Goal: Navigation & Orientation: Find specific page/section

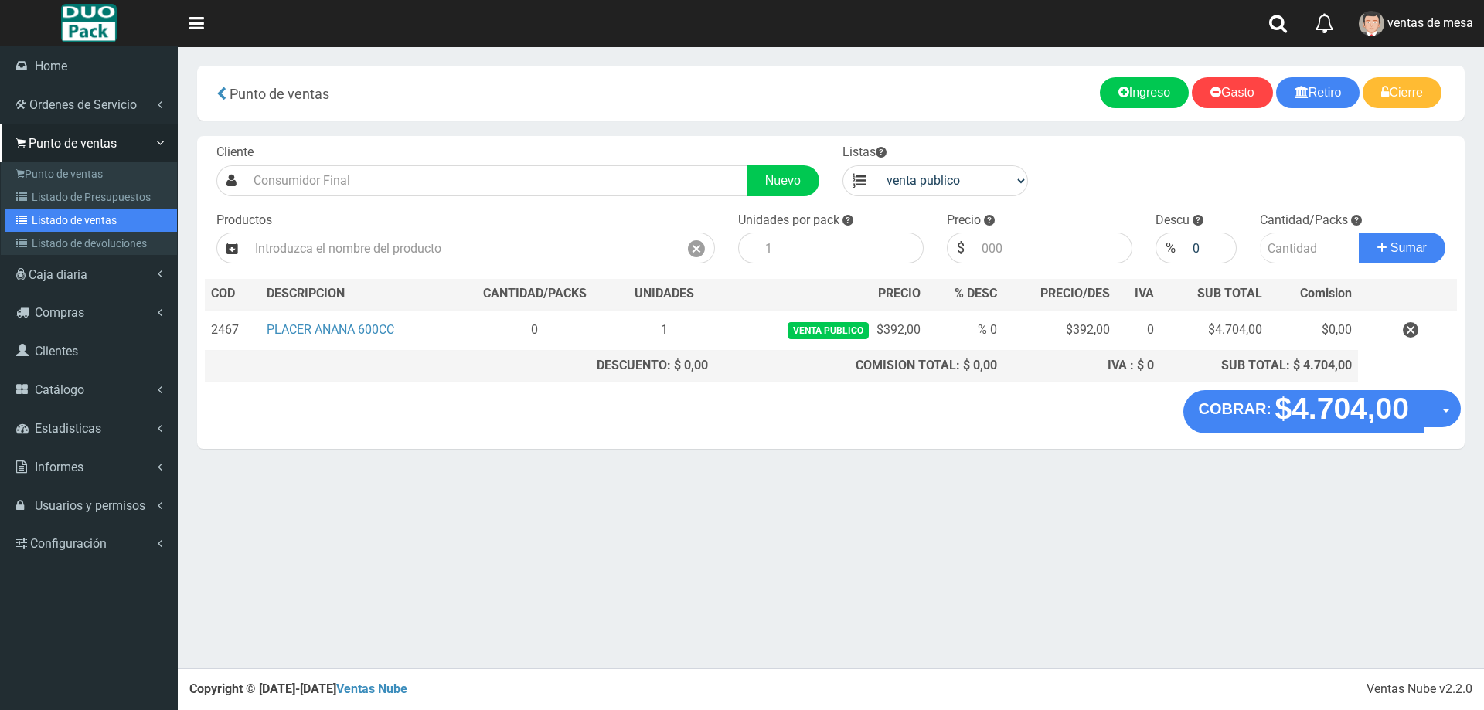
click at [77, 213] on link "Listado de ventas" at bounding box center [91, 220] width 172 height 23
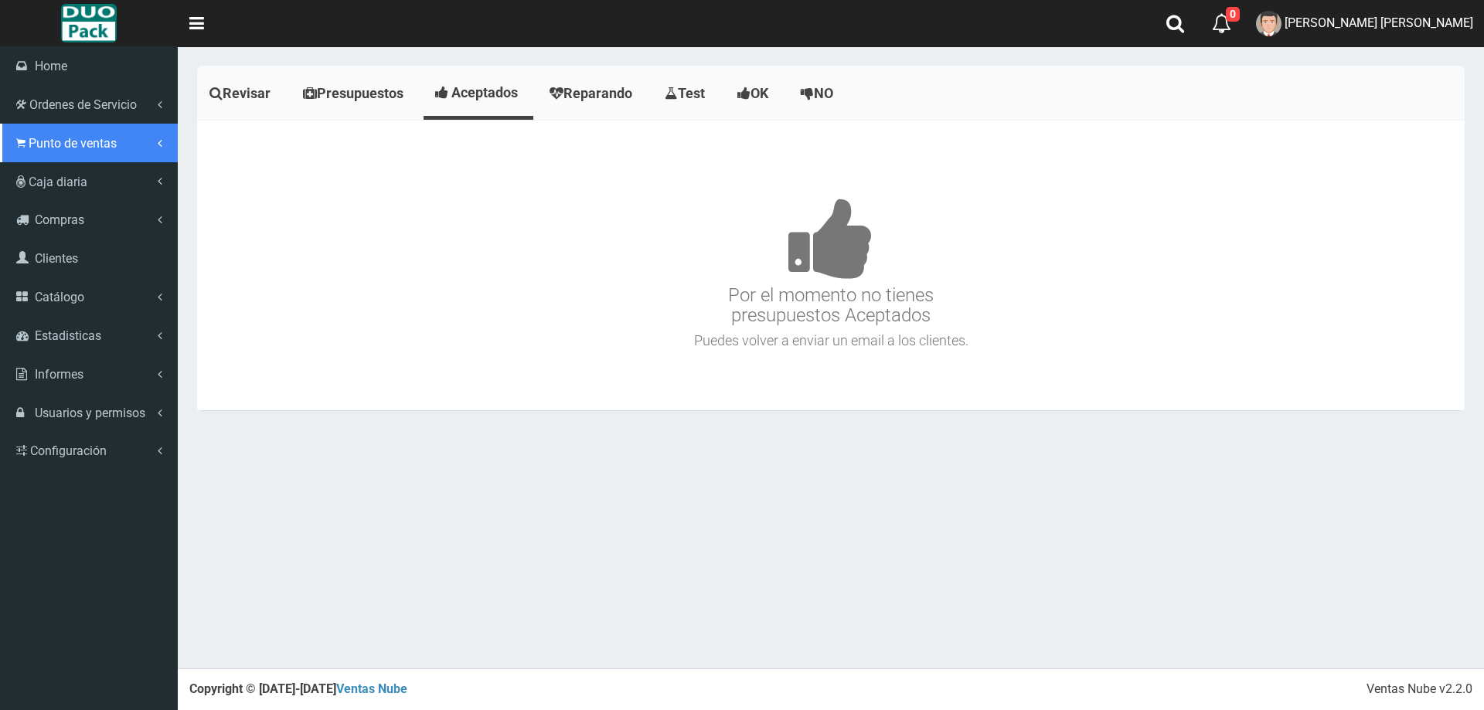
click at [68, 151] on link "Punto de ventas" at bounding box center [89, 143] width 178 height 39
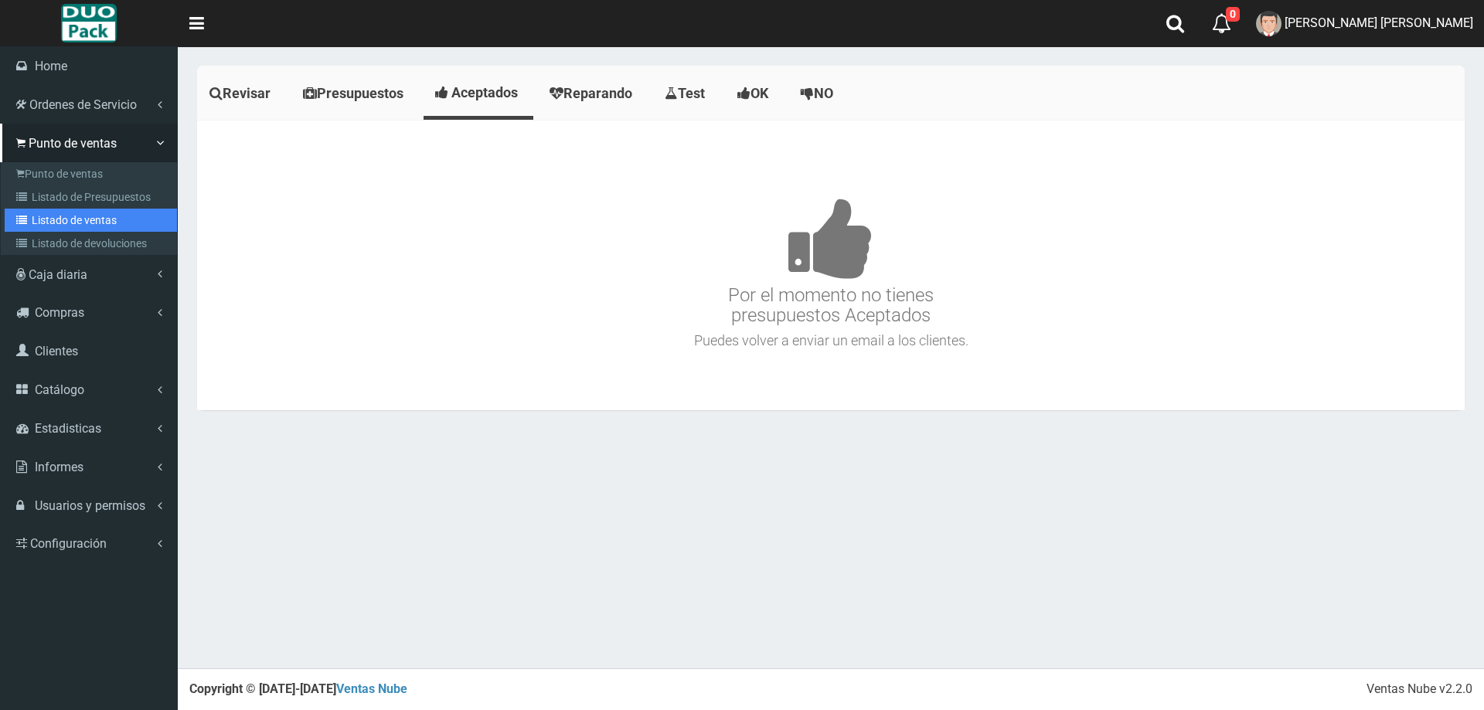
click at [94, 213] on link "Listado de ventas" at bounding box center [91, 220] width 172 height 23
